Goal: Task Accomplishment & Management: Use online tool/utility

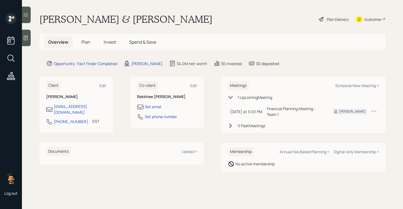
click at [373, 19] on div "Kustomer" at bounding box center [373, 19] width 17 height 6
click at [79, 44] on h5 "Plan" at bounding box center [86, 42] width 18 height 12
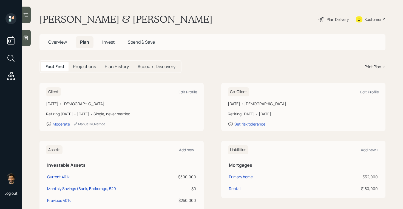
click at [64, 42] on span "Overview" at bounding box center [57, 42] width 19 height 6
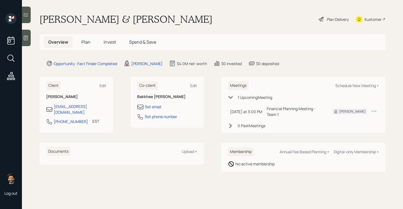
click at [89, 41] on span "Plan" at bounding box center [86, 42] width 9 height 6
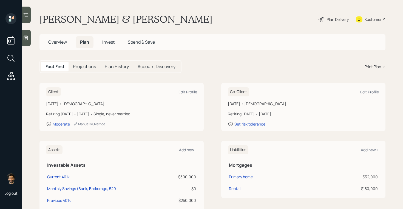
click at [372, 65] on div "Print Plan" at bounding box center [373, 67] width 16 height 6
click at [63, 41] on span "Overview" at bounding box center [57, 42] width 19 height 6
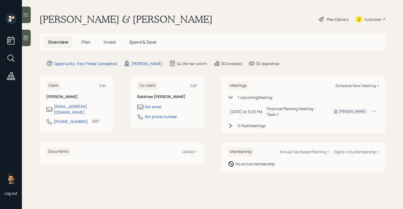
click at [362, 85] on div "Schedule New Meeting +" at bounding box center [358, 85] width 44 height 5
select select "f14b762f-c7c2-4b89-9227-8fa891345eea"
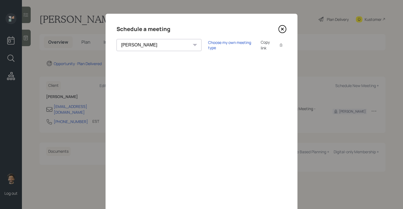
click at [283, 28] on icon at bounding box center [283, 29] width 8 height 8
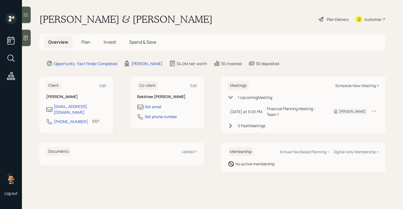
click at [366, 86] on div "Schedule New Meeting +" at bounding box center [358, 85] width 44 height 5
select select "f14b762f-c7c2-4b89-9227-8fa891345eea"
click at [84, 39] on span "Plan" at bounding box center [86, 42] width 9 height 6
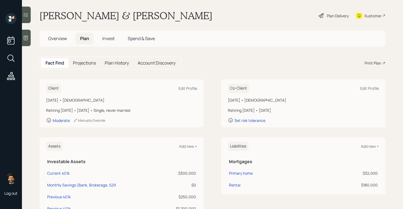
scroll to position [1, 0]
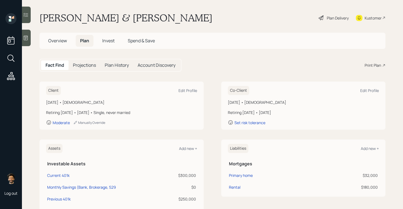
click at [61, 41] on span "Overview" at bounding box center [57, 41] width 19 height 6
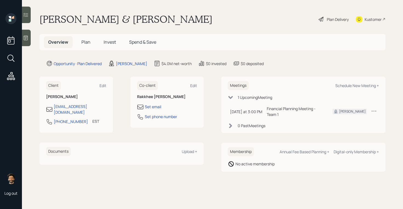
click at [84, 39] on span "Plan" at bounding box center [86, 42] width 9 height 6
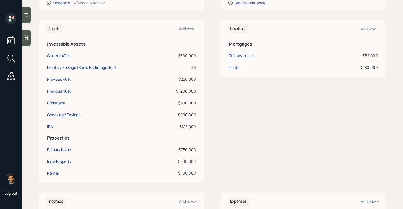
scroll to position [120, 0]
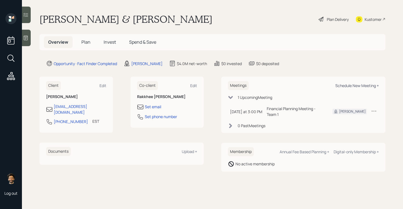
click at [358, 86] on div "Schedule New Meeting +" at bounding box center [358, 85] width 44 height 5
select select "f14b762f-c7c2-4b89-9227-8fa891345eea"
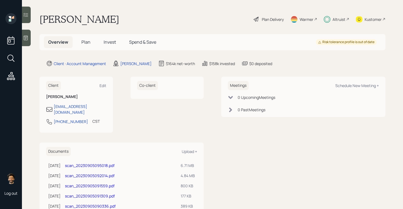
click at [87, 42] on span "Plan" at bounding box center [86, 42] width 9 height 6
